Goal: Task Accomplishment & Management: Complete application form

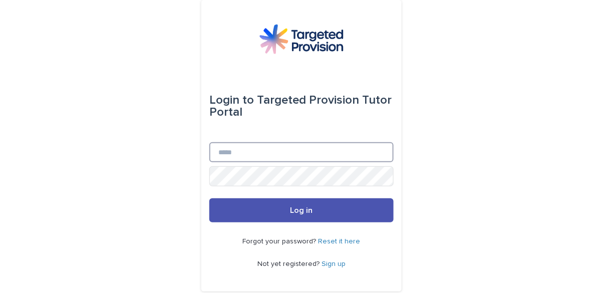
click at [256, 162] on input "Email" at bounding box center [301, 152] width 184 height 20
type input "**********"
click at [209, 198] on button "Log in" at bounding box center [301, 210] width 184 height 24
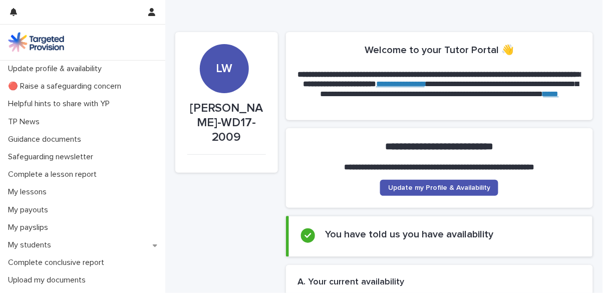
scroll to position [19, 0]
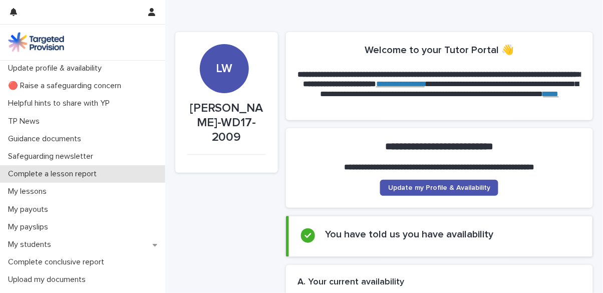
click at [85, 175] on p "Complete a lesson report" at bounding box center [54, 174] width 101 height 10
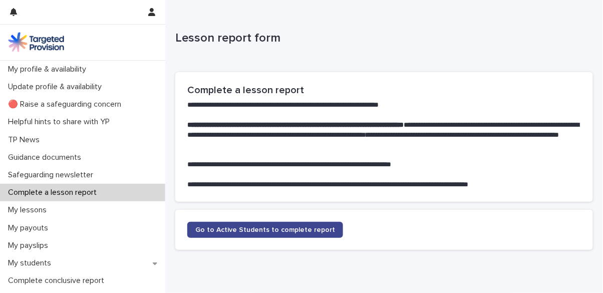
click at [234, 231] on span "Go to Active Students to complete report" at bounding box center [265, 229] width 140 height 7
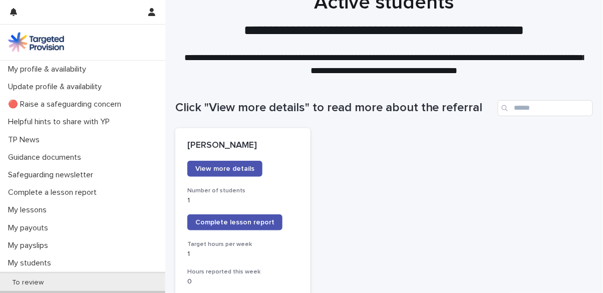
scroll to position [22, 0]
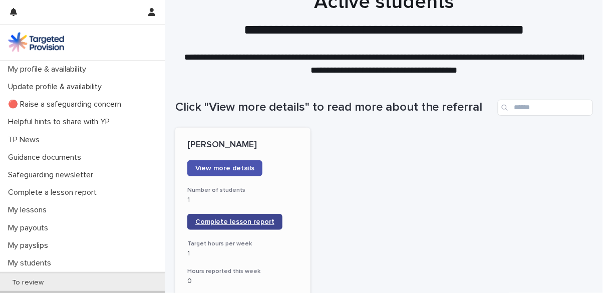
click at [249, 223] on span "Complete lesson report" at bounding box center [234, 221] width 79 height 7
